Goal: Task Accomplishment & Management: Use online tool/utility

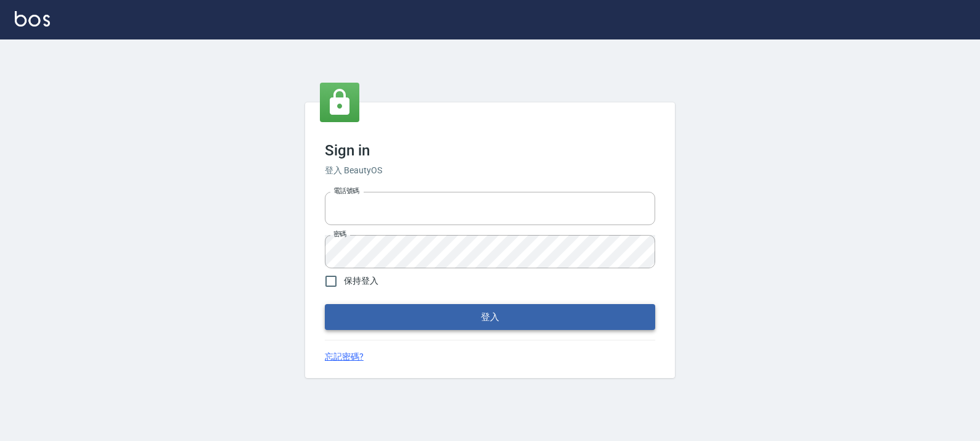
type input "0972392966"
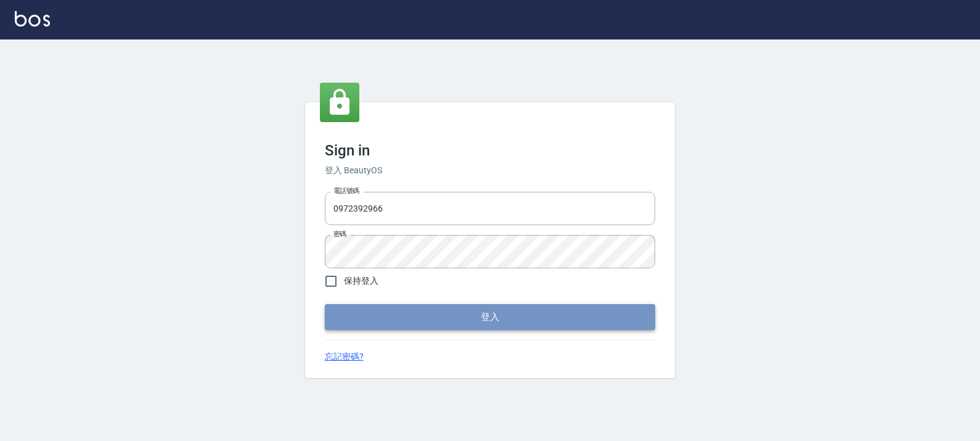
click at [383, 316] on button "登入" at bounding box center [490, 317] width 330 height 26
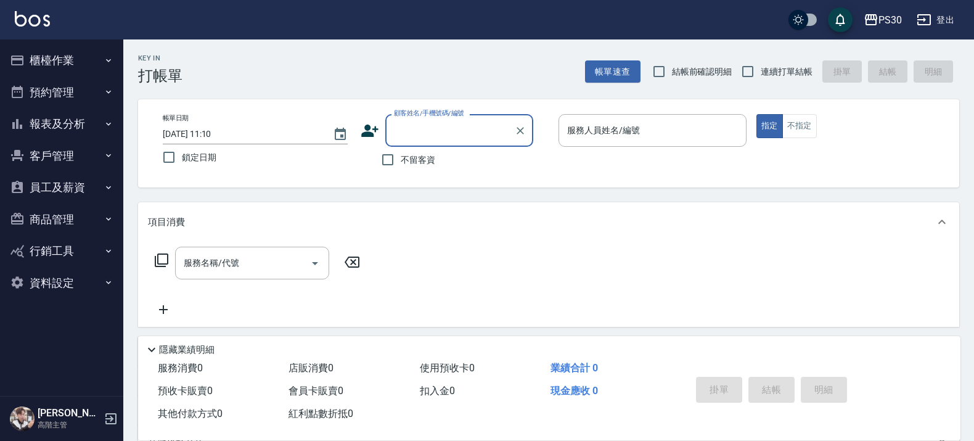
click at [75, 62] on button "櫃檯作業" at bounding box center [61, 60] width 113 height 32
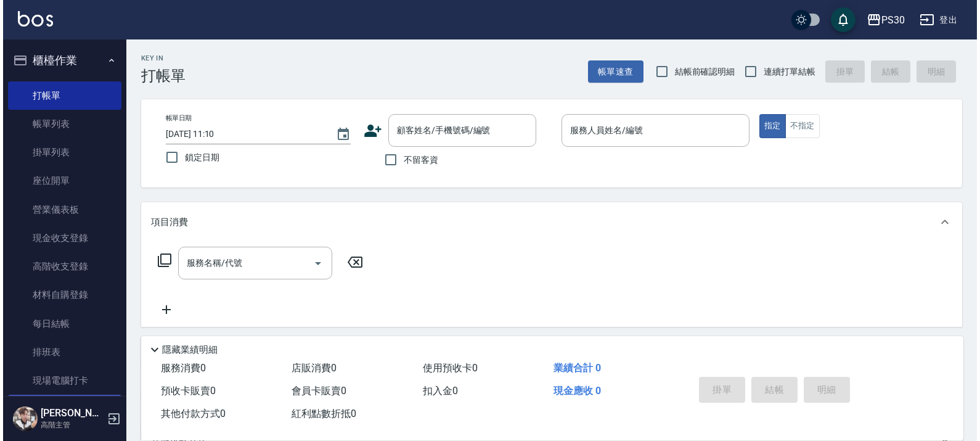
scroll to position [77, 0]
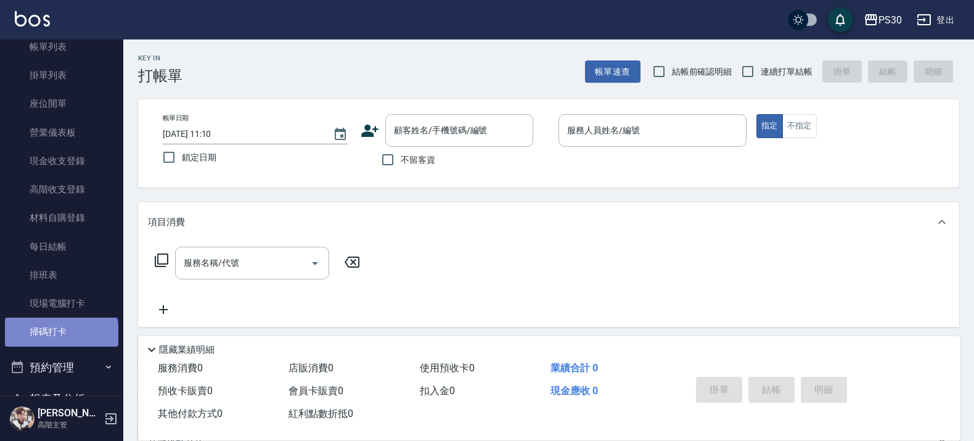
click at [60, 337] on link "掃碼打卡" at bounding box center [61, 331] width 113 height 28
